Goal: Navigation & Orientation: Find specific page/section

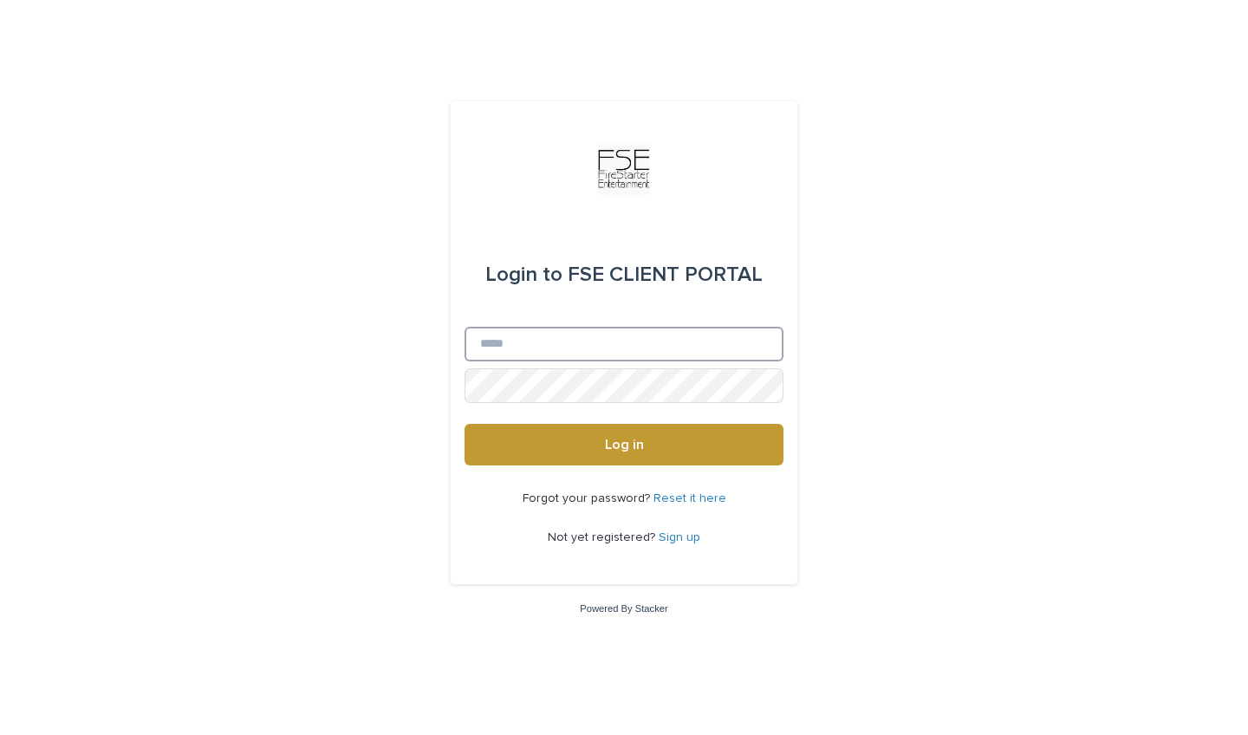
type input "**********"
click at [624, 444] on button "Log in" at bounding box center [623, 445] width 319 height 42
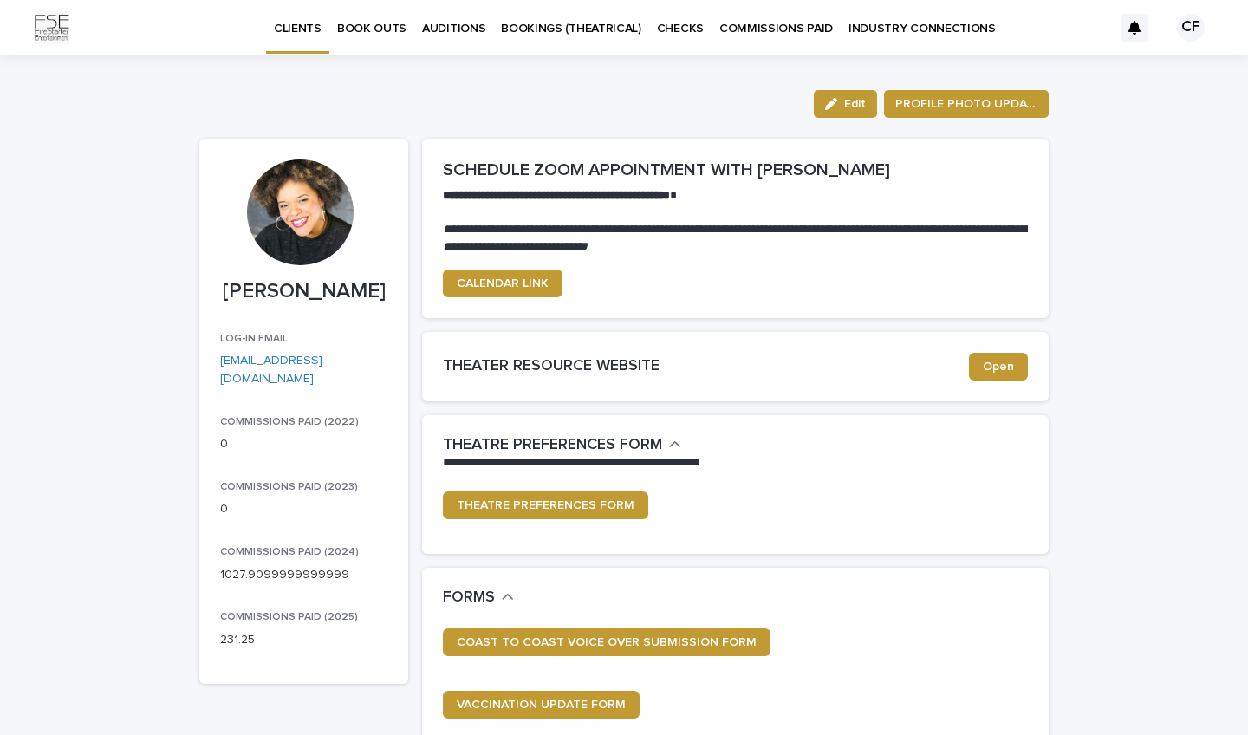
click at [1192, 29] on div "CF" at bounding box center [1190, 28] width 28 height 28
click at [898, 36] on div at bounding box center [624, 27] width 1248 height 55
click at [940, 23] on p "INDUSTRY CONNECTIONS" at bounding box center [921, 18] width 147 height 36
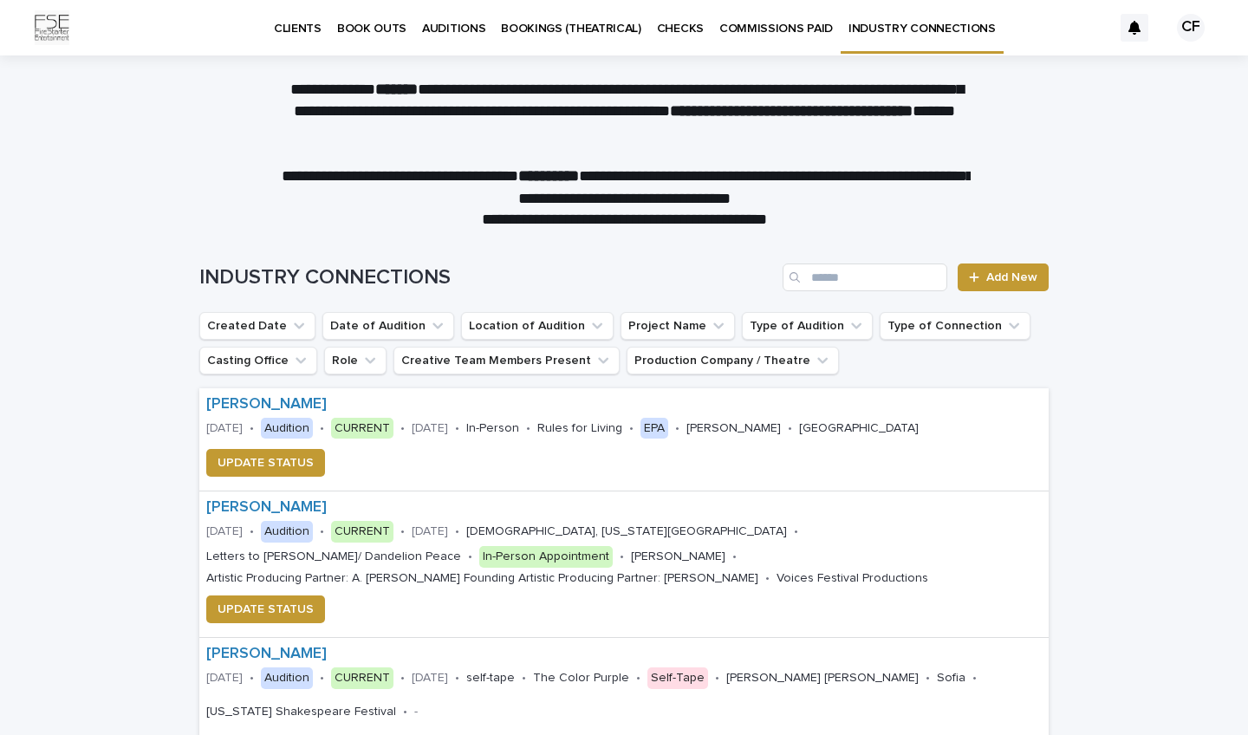
click at [764, 36] on link "COMMISSIONS PAID" at bounding box center [775, 27] width 129 height 54
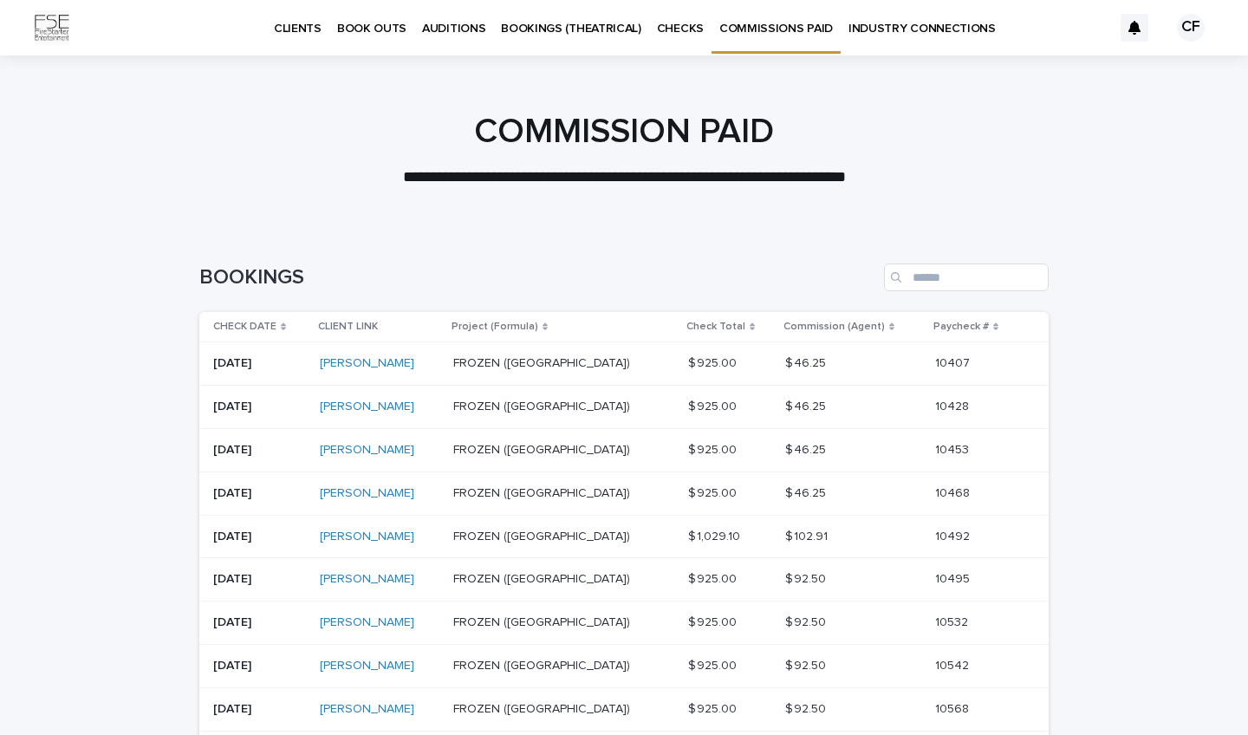
click at [666, 33] on p "CHECKS" at bounding box center [680, 18] width 47 height 36
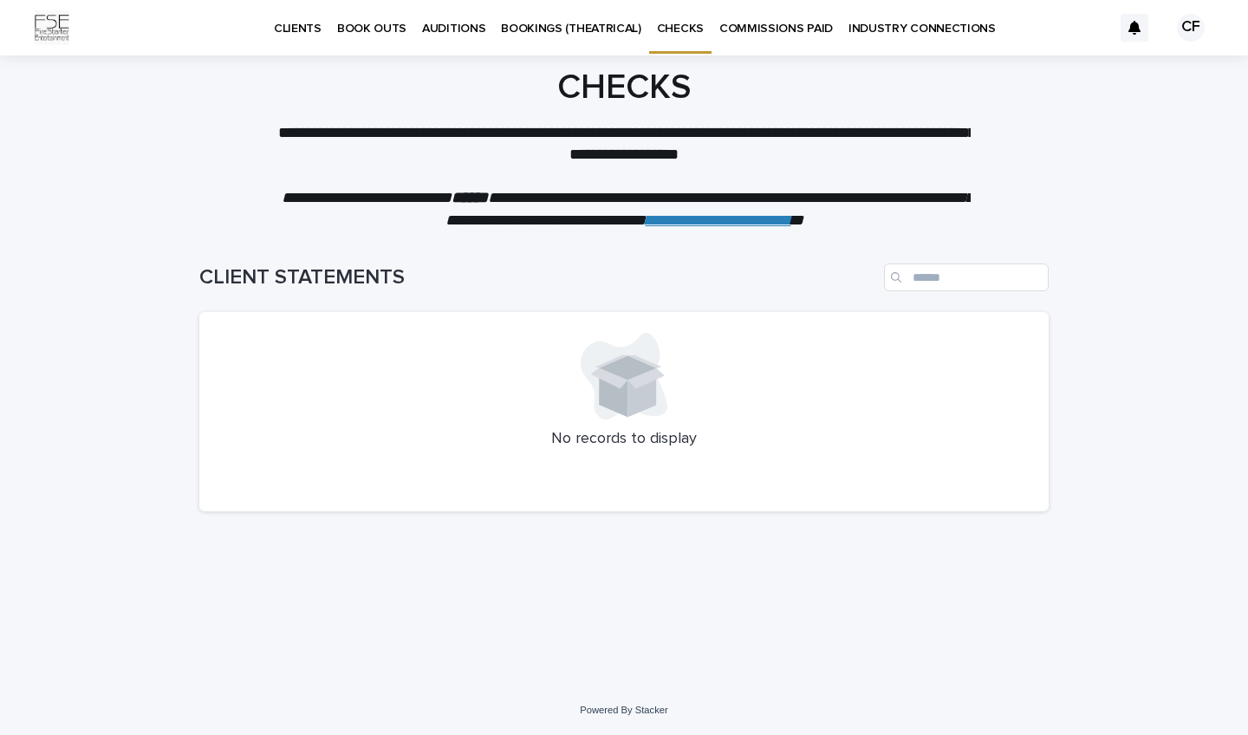
click at [596, 37] on link "BOOKINGS (THEATRICAL)" at bounding box center [571, 27] width 156 height 54
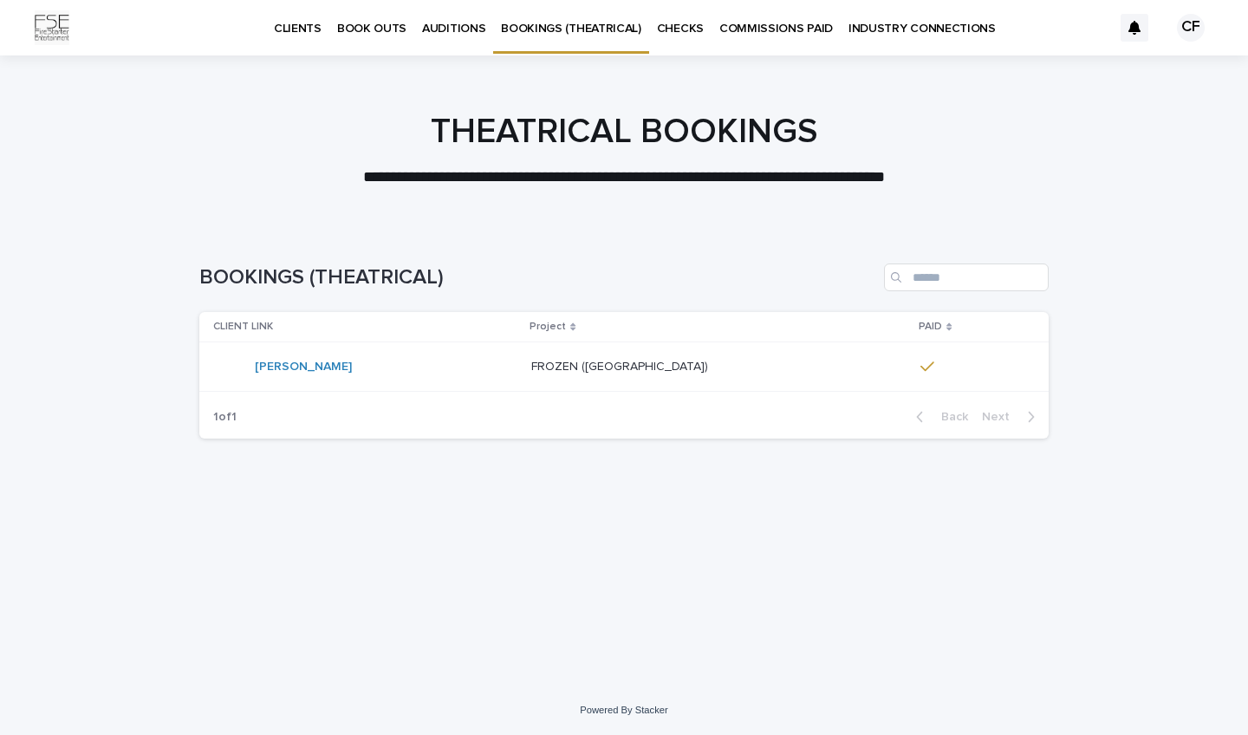
click at [454, 29] on p "AUDITIONS" at bounding box center [453, 18] width 63 height 36
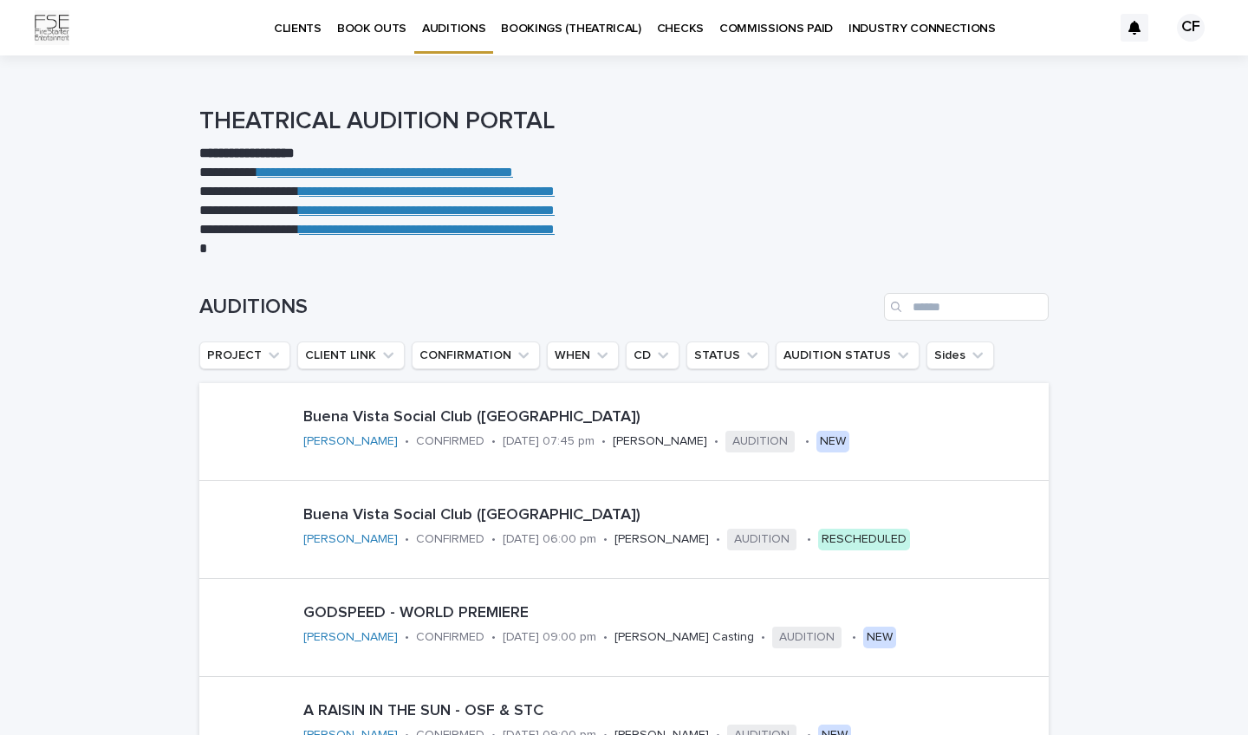
click at [375, 29] on p "BOOK OUTS" at bounding box center [371, 18] width 69 height 36
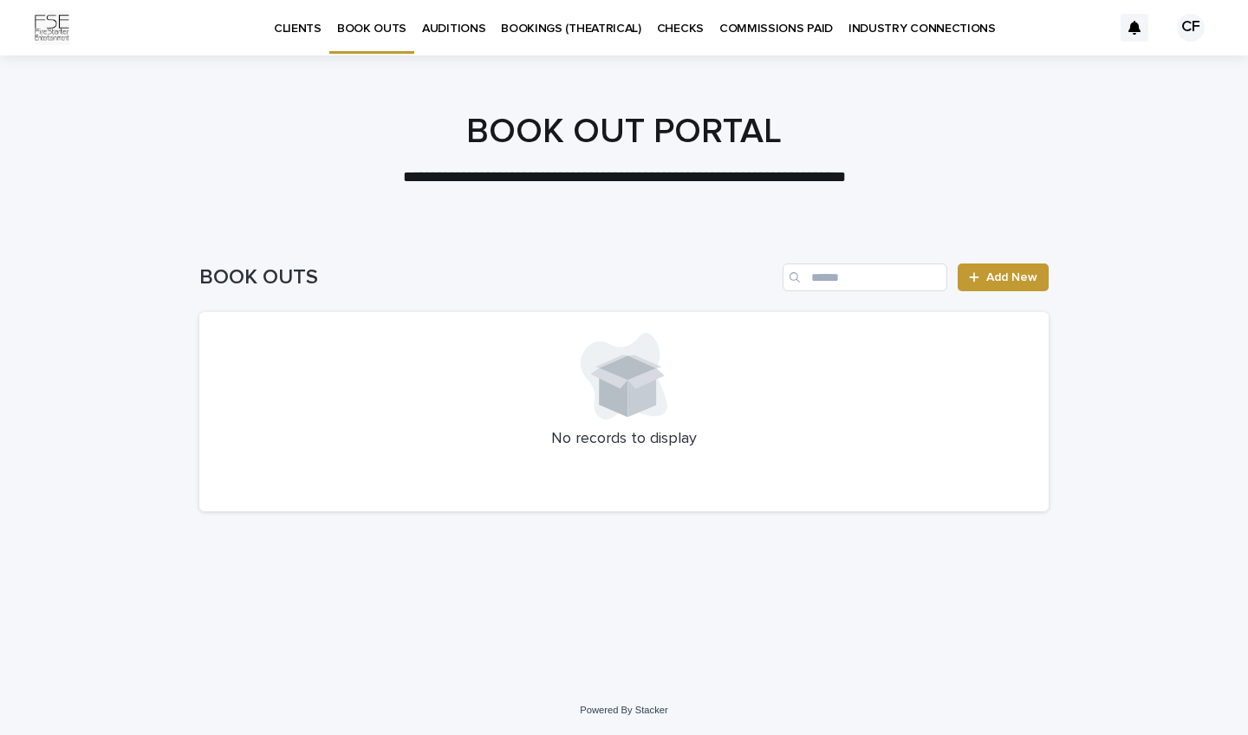
click at [295, 27] on p "CLIENTS" at bounding box center [298, 18] width 48 height 36
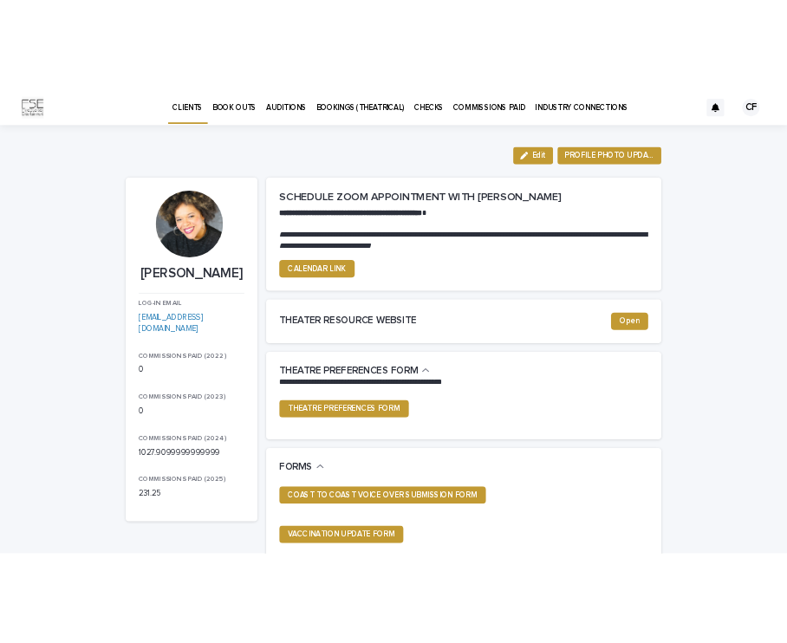
scroll to position [51, 0]
